Goal: Information Seeking & Learning: Learn about a topic

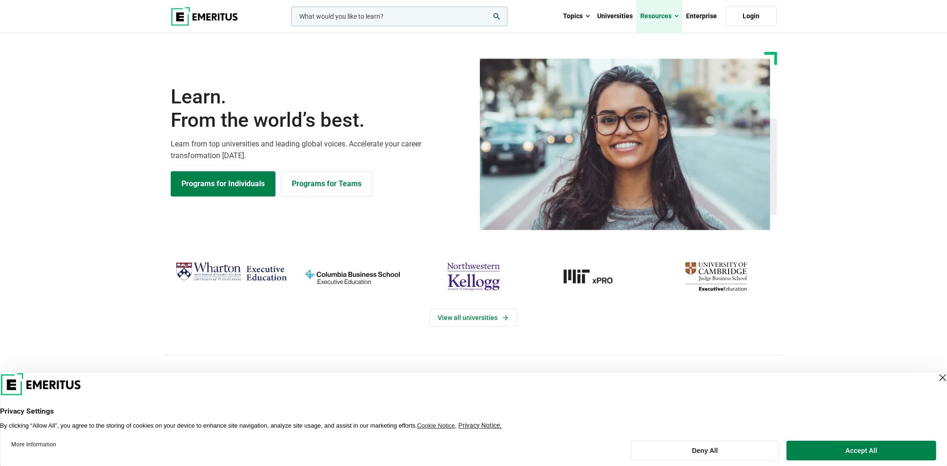
click at [668, 17] on link "Resources" at bounding box center [660, 16] width 46 height 33
click at [579, 17] on link "Topics" at bounding box center [577, 16] width 34 height 33
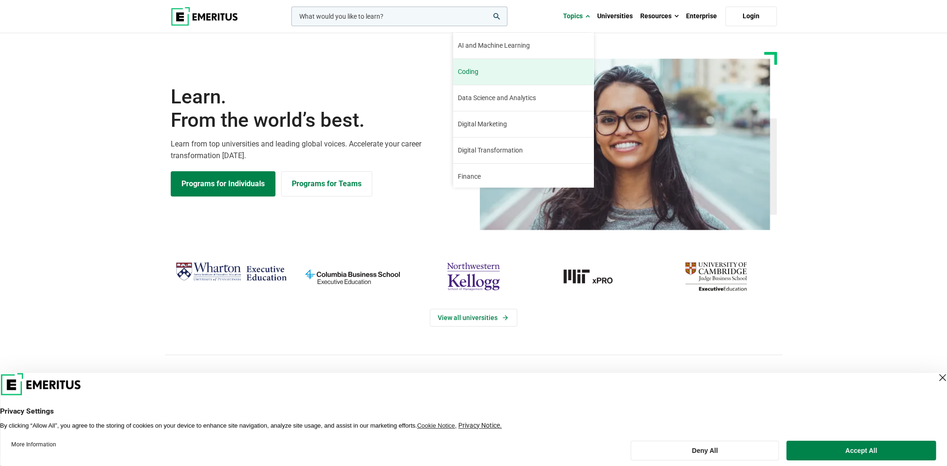
click at [481, 76] on link "Coding The world of coding has been changing rapidly in recent years. While cod…" at bounding box center [523, 72] width 140 height 26
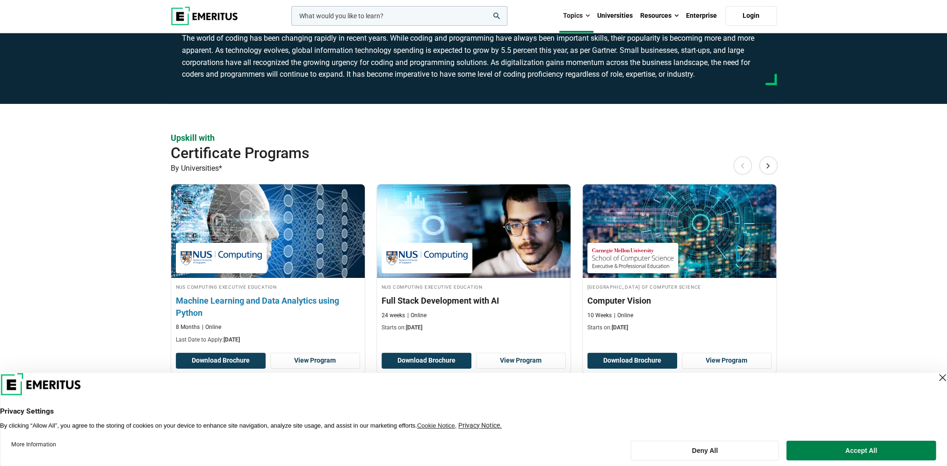
scroll to position [156, 0]
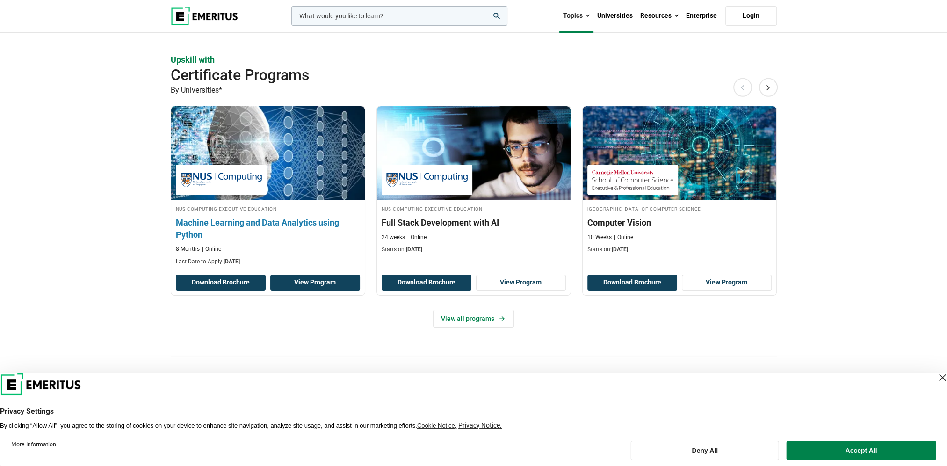
click at [292, 284] on link "View Program" at bounding box center [315, 283] width 90 height 16
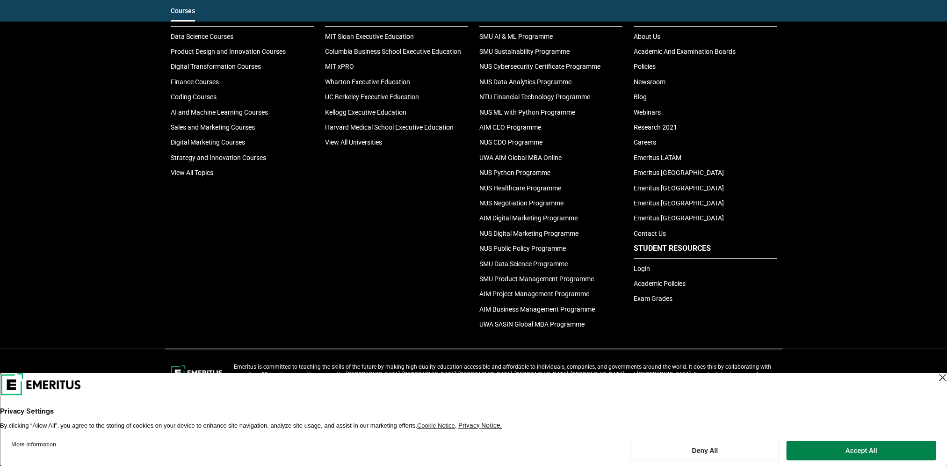
scroll to position [1212, 0]
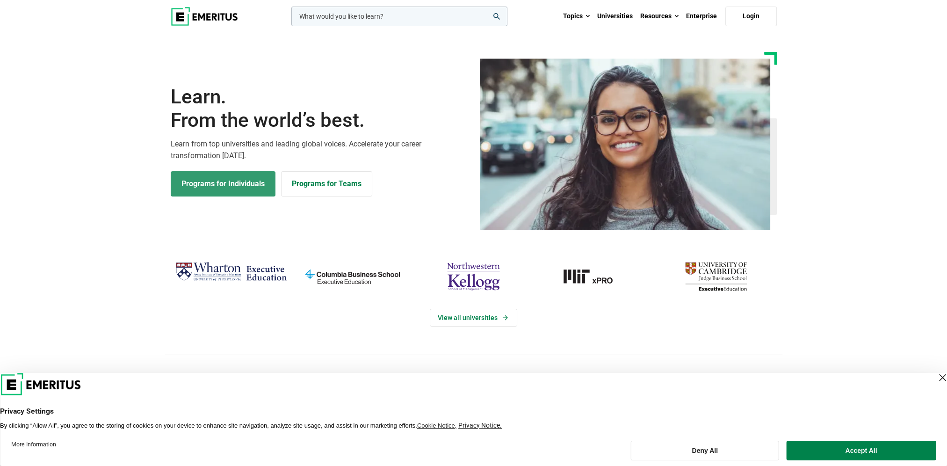
click at [230, 190] on link "Programs for Individuals" at bounding box center [223, 183] width 105 height 25
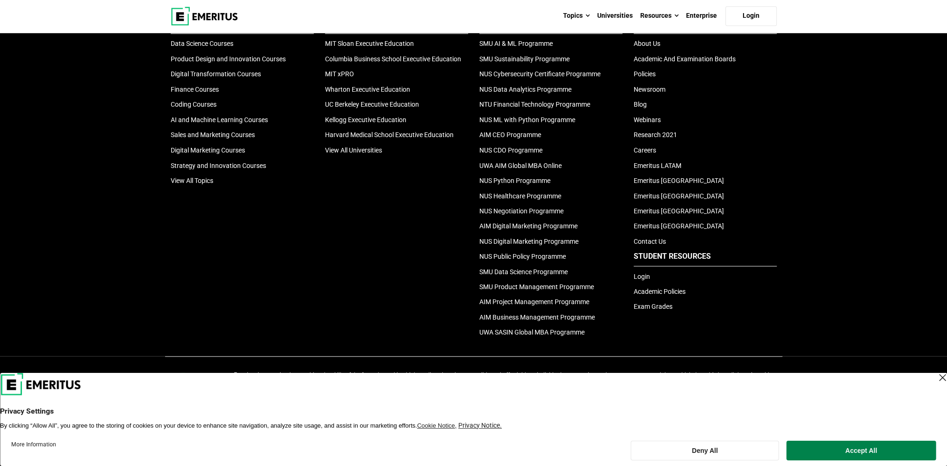
scroll to position [2174, 0]
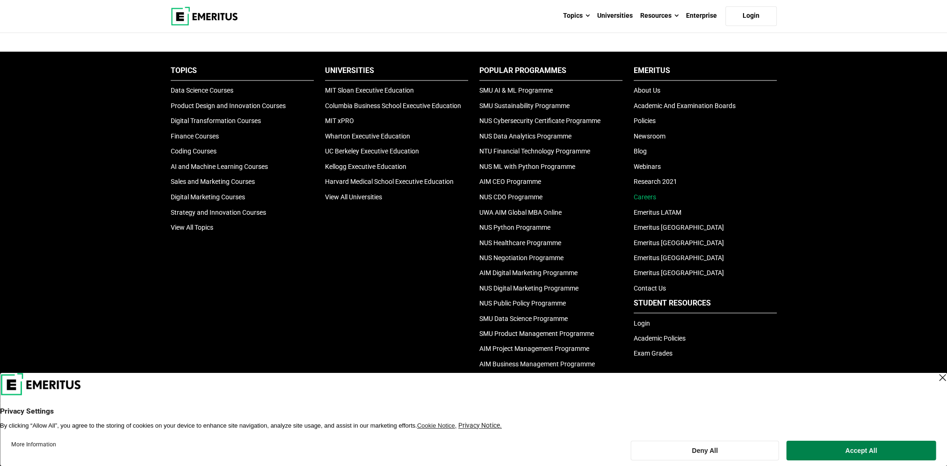
click at [639, 193] on link "Careers" at bounding box center [645, 196] width 22 height 7
